Goal: Information Seeking & Learning: Learn about a topic

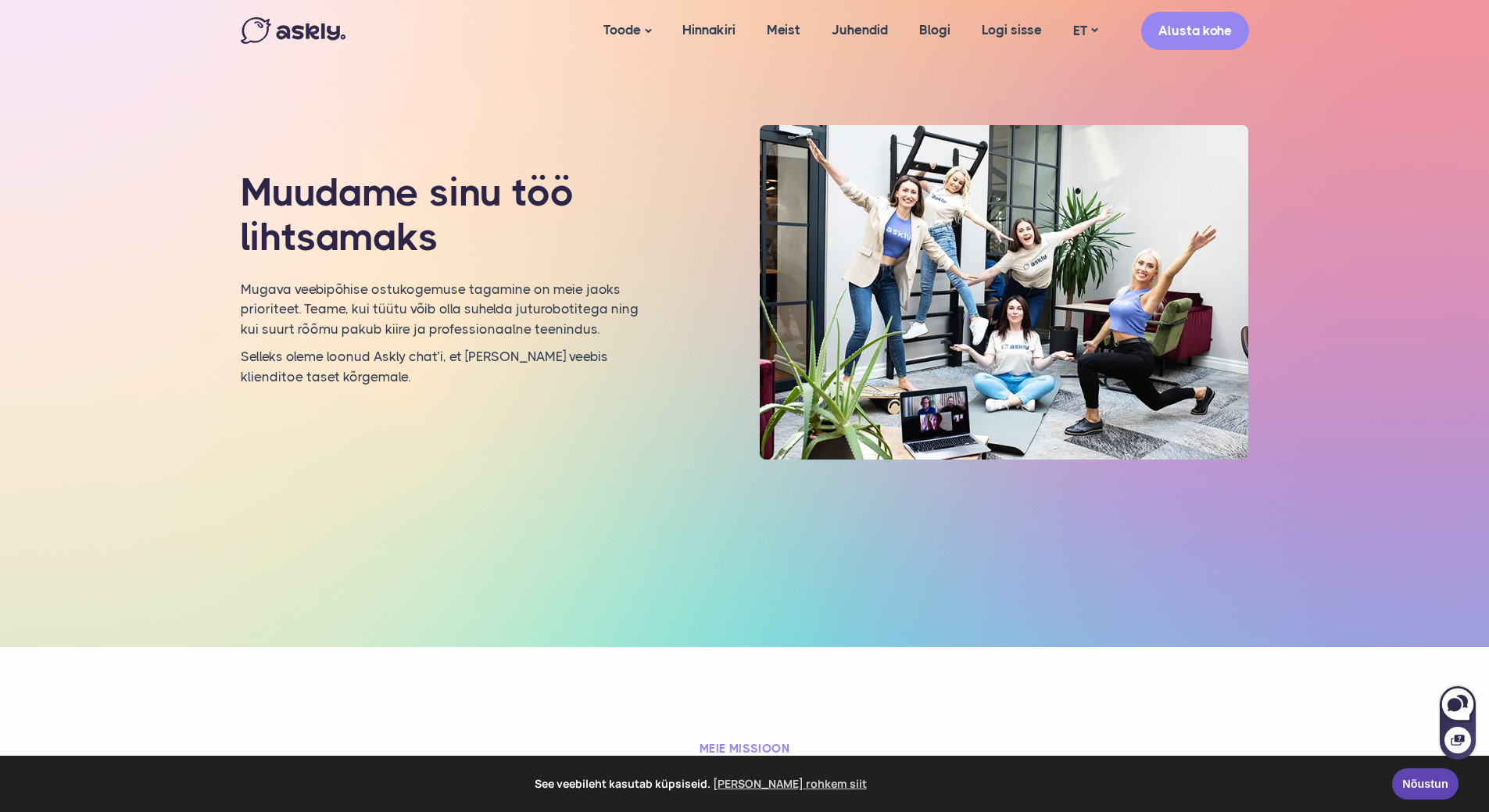
click at [1006, 288] on img at bounding box center [1004, 292] width 489 height 334
click at [768, 24] on link "Meist" at bounding box center [784, 29] width 65 height 60
click at [726, 29] on link "Hinnakiri" at bounding box center [709, 29] width 85 height 60
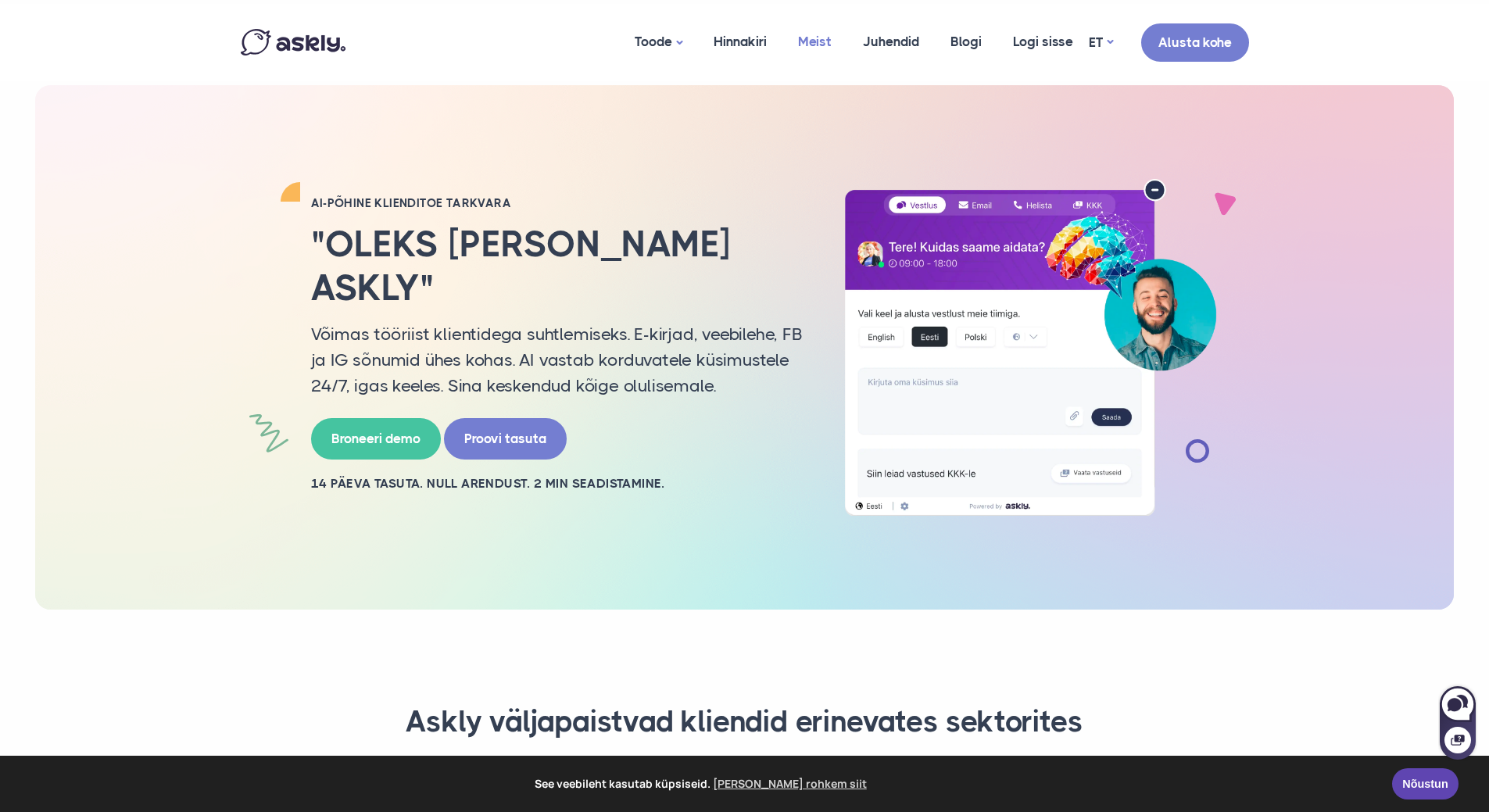
click at [817, 39] on link "Meist" at bounding box center [815, 41] width 65 height 76
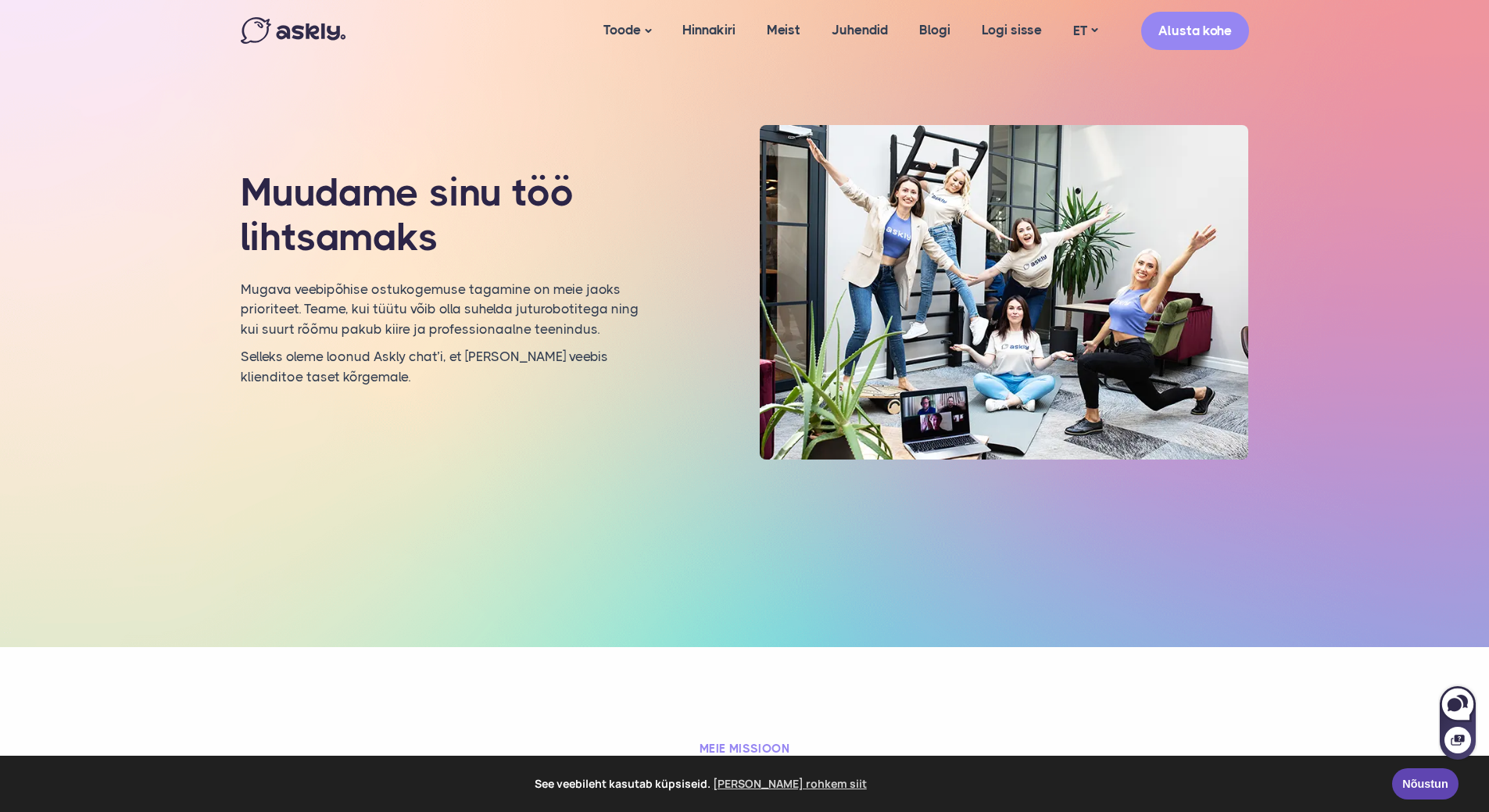
click at [1115, 308] on img at bounding box center [1004, 292] width 489 height 334
click at [873, 33] on link "Juhendid" at bounding box center [860, 29] width 88 height 60
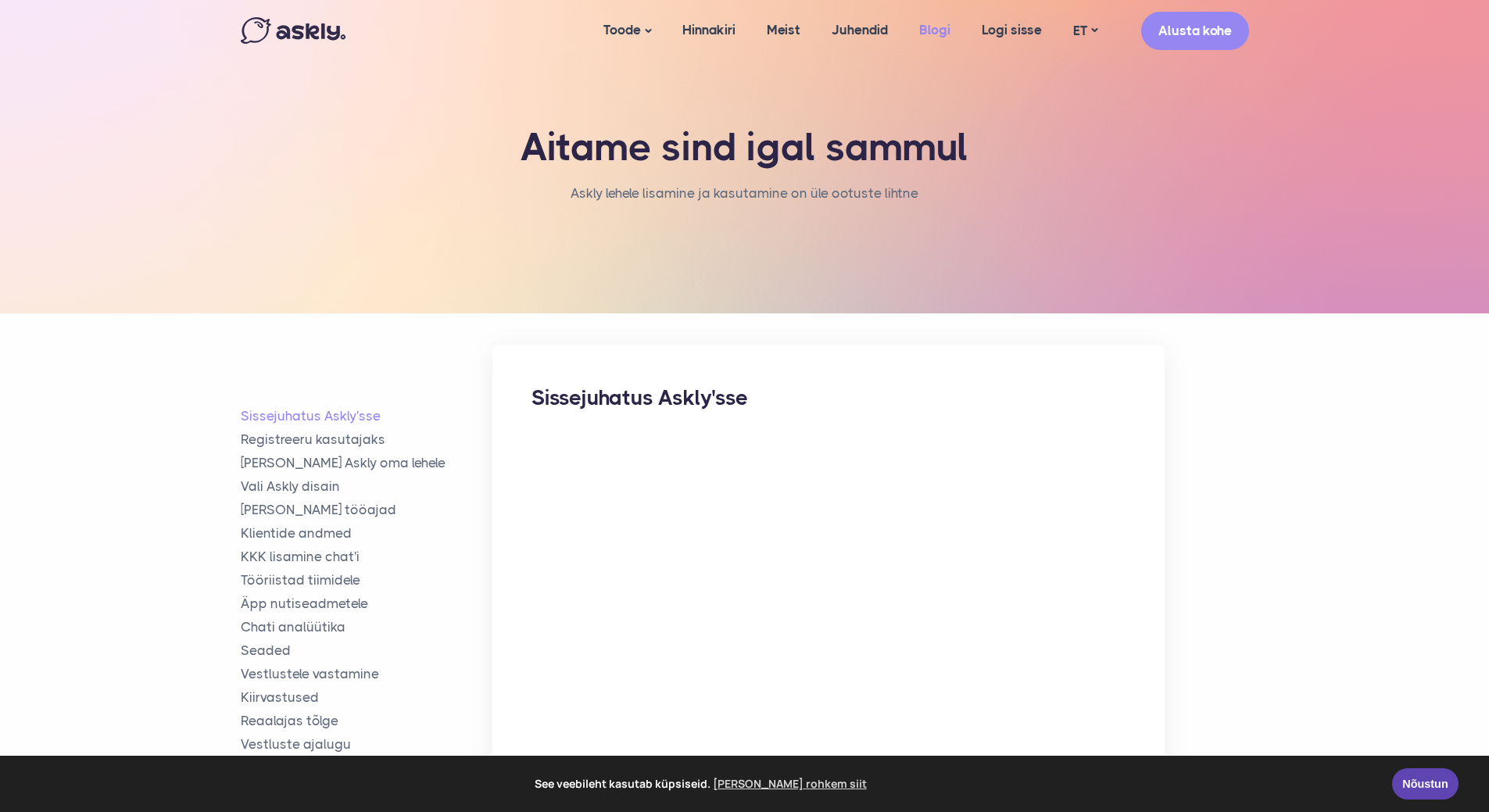
click at [928, 36] on link "Blogi" at bounding box center [935, 29] width 63 height 60
